Goal: Information Seeking & Learning: Compare options

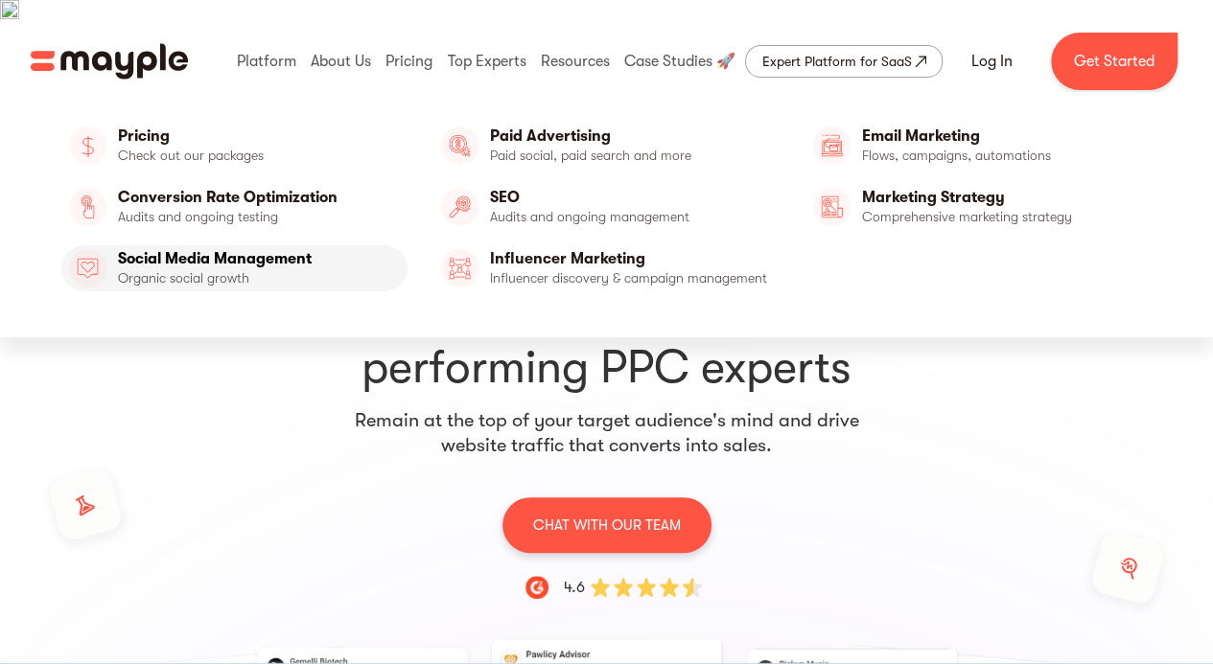
click at [251, 260] on link "Social Media Management" at bounding box center [234, 268] width 346 height 46
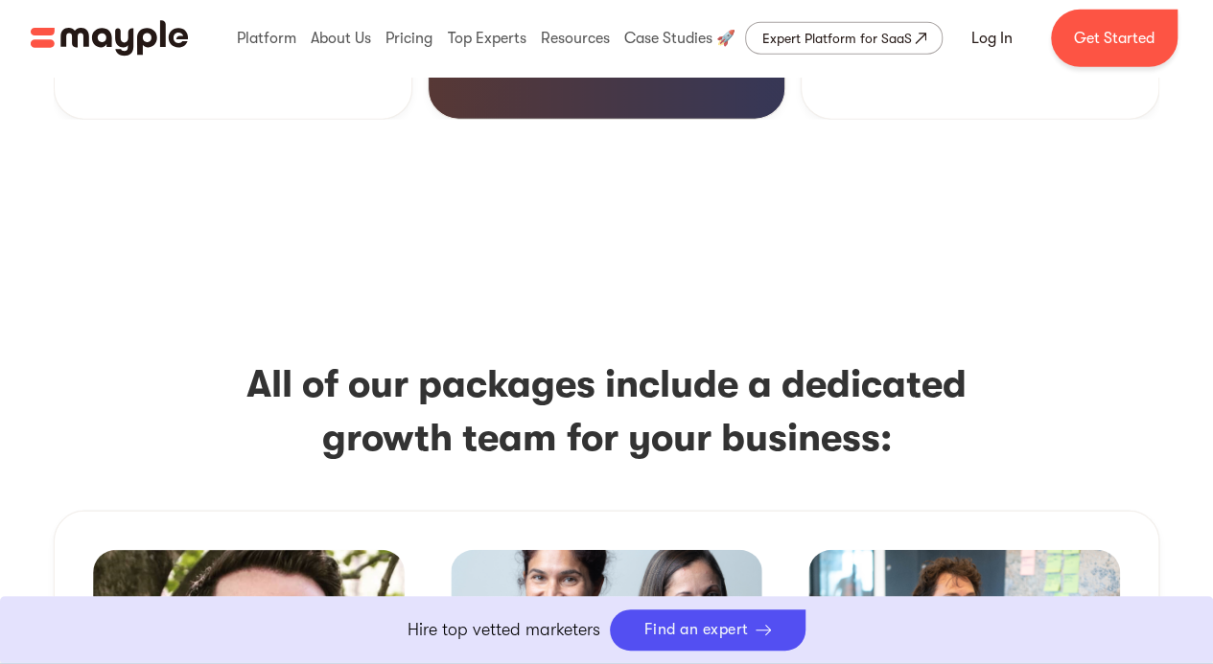
scroll to position [2432, 0]
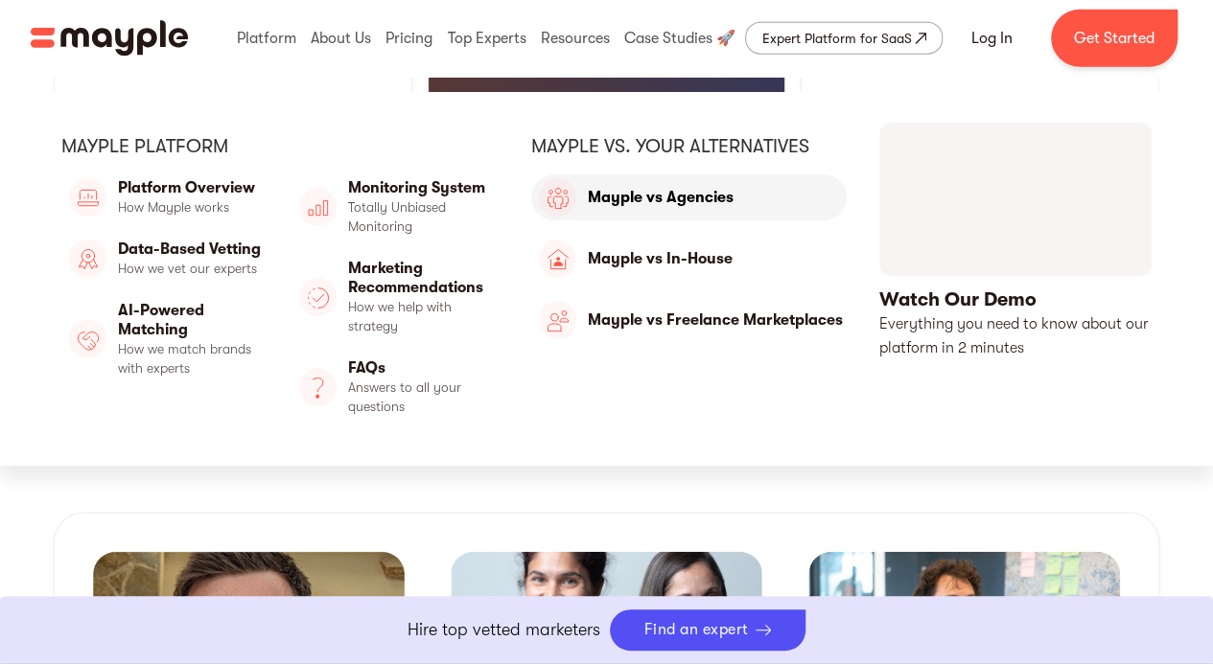
click at [663, 174] on link "Mayple vs Agencies" at bounding box center [688, 197] width 315 height 46
